Goal: Navigation & Orientation: Find specific page/section

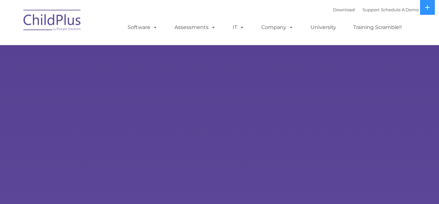
select select "MEDIUM"
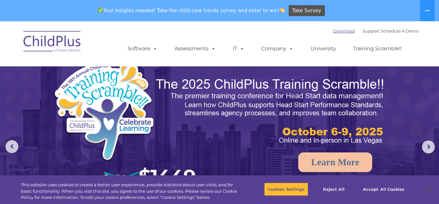
click at [333, 31] on link "Download" at bounding box center [344, 30] width 22 height 5
click at [65, 49] on img at bounding box center [52, 42] width 64 height 32
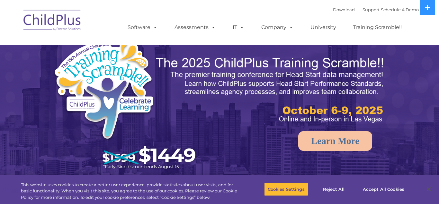
select select "MEDIUM"
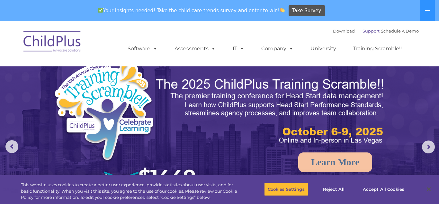
click at [363, 30] on link "Support" at bounding box center [371, 30] width 17 height 5
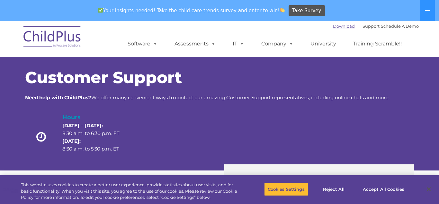
click at [335, 28] on link "Download" at bounding box center [344, 25] width 22 height 5
